Goal: Find specific page/section: Find specific page/section

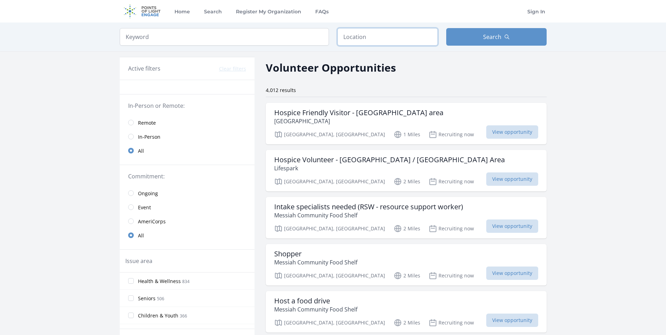
click at [375, 38] on input "text" at bounding box center [387, 37] width 100 height 18
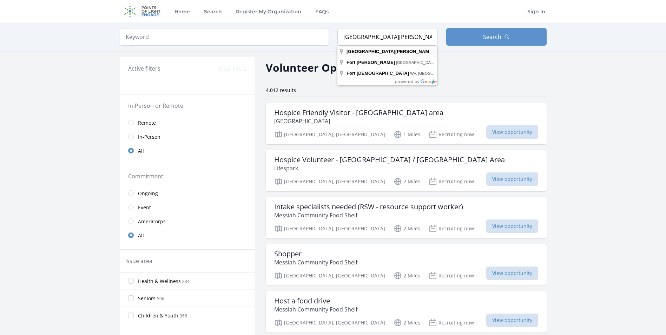
type input "[GEOGRAPHIC_DATA][PERSON_NAME], [GEOGRAPHIC_DATA], [GEOGRAPHIC_DATA]"
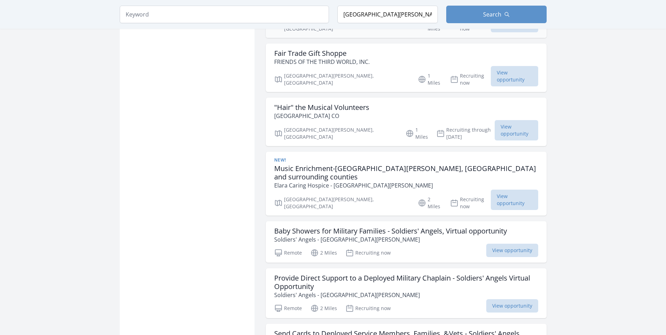
scroll to position [773, 0]
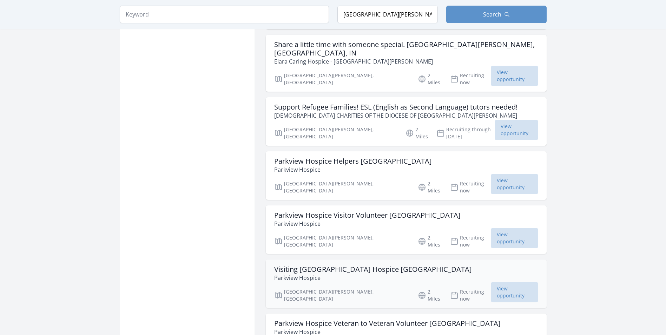
scroll to position [1791, 0]
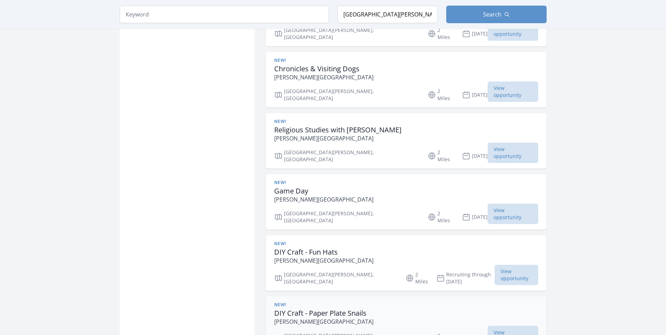
scroll to position [2599, 0]
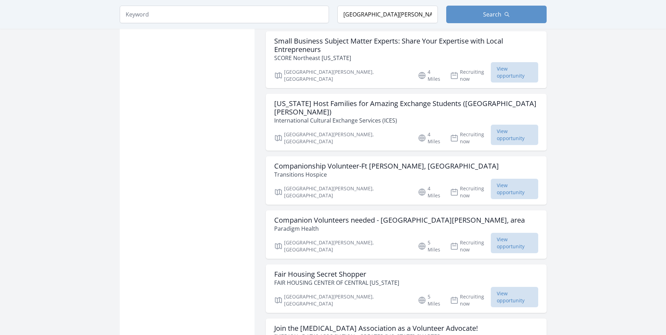
scroll to position [3898, 0]
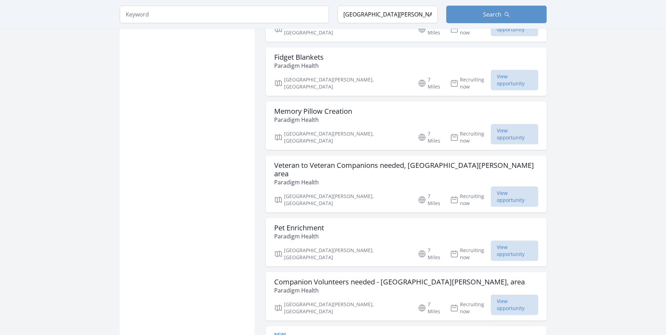
scroll to position [4811, 0]
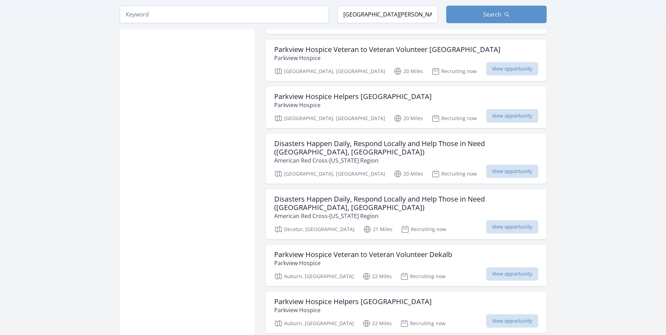
scroll to position [5760, 0]
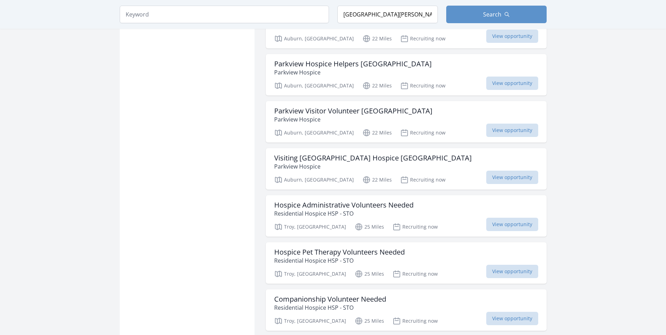
scroll to position [6005, 0]
